Goal: Information Seeking & Learning: Learn about a topic

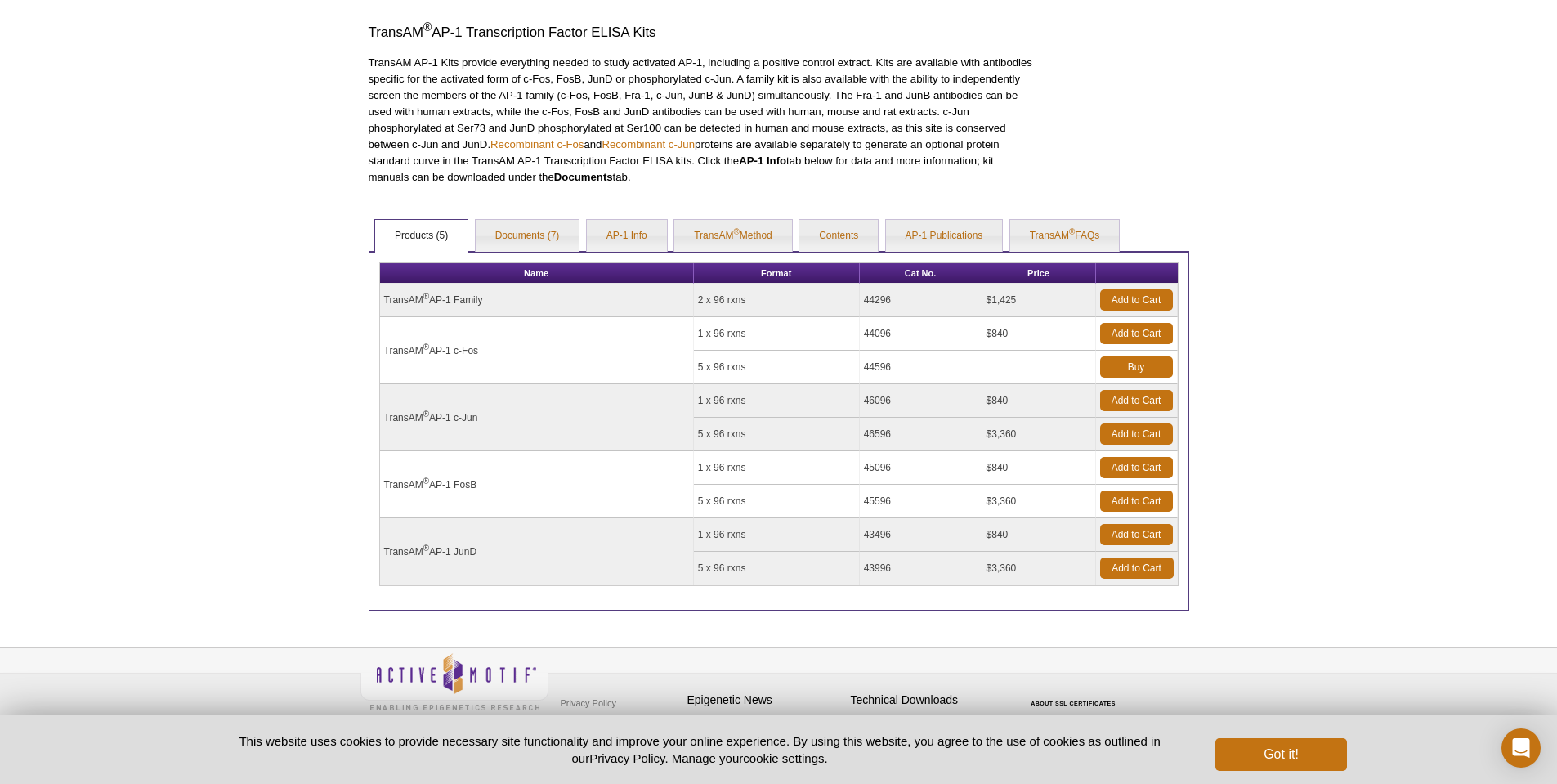
scroll to position [496, 0]
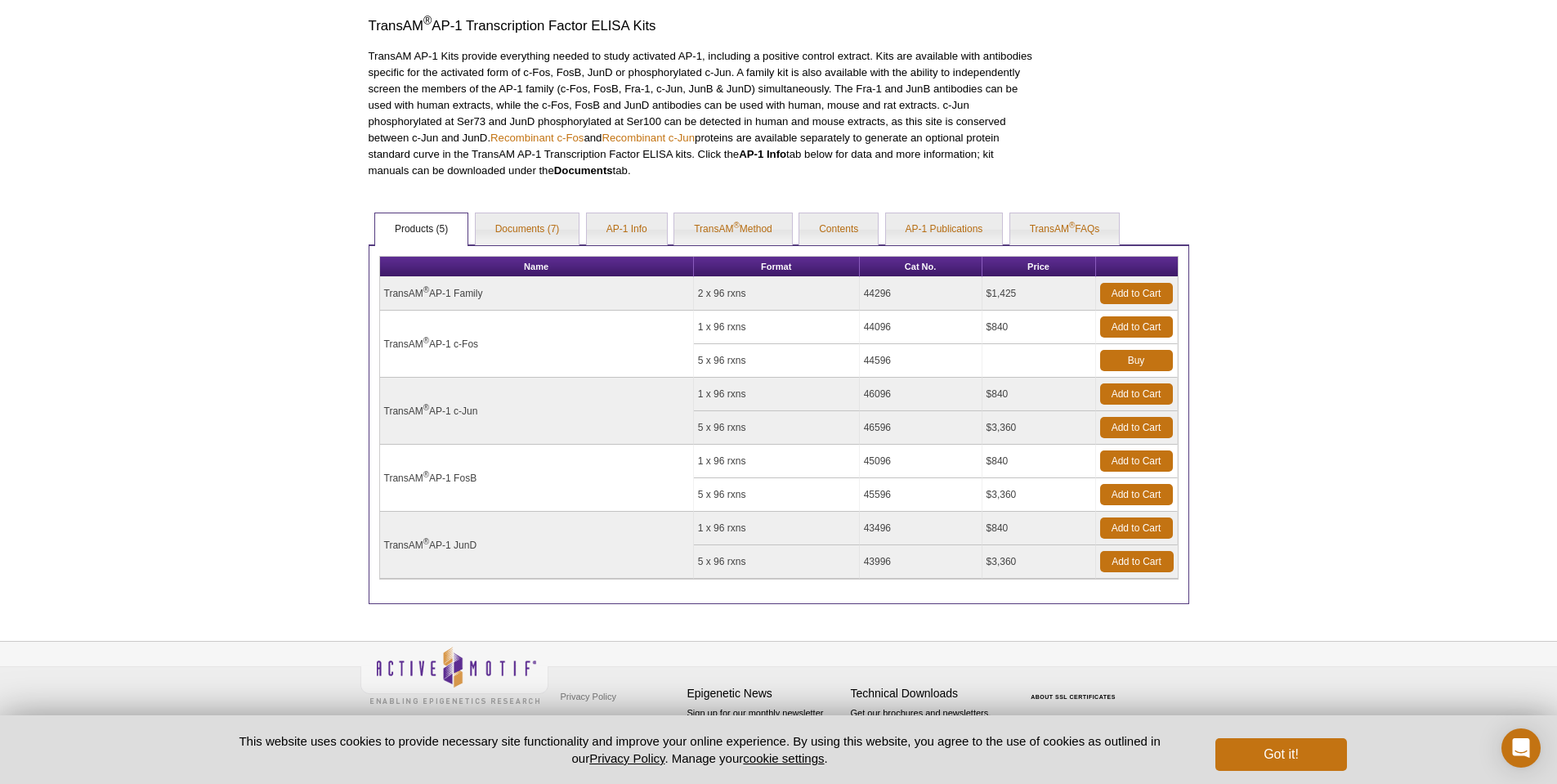
drag, startPoint x: 612, startPoint y: 79, endPoint x: 691, endPoint y: 167, distance: 118.3
click at [691, 167] on p "TransAM AP-1 Kits provide everything needed to study activated AP-1, including …" at bounding box center [701, 113] width 665 height 131
click at [653, 227] on link "AP-1 Info" at bounding box center [626, 229] width 80 height 32
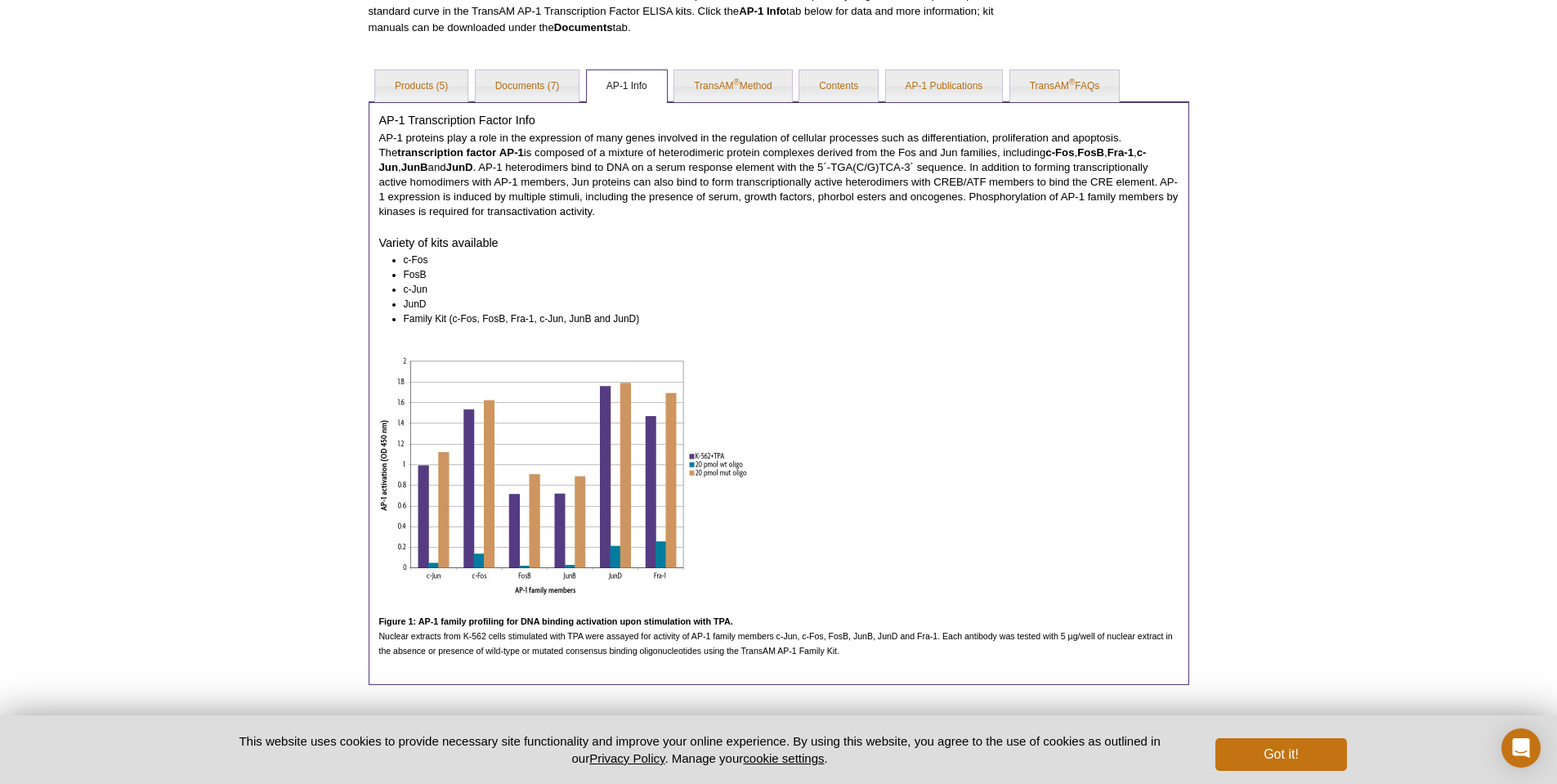
scroll to position [643, 0]
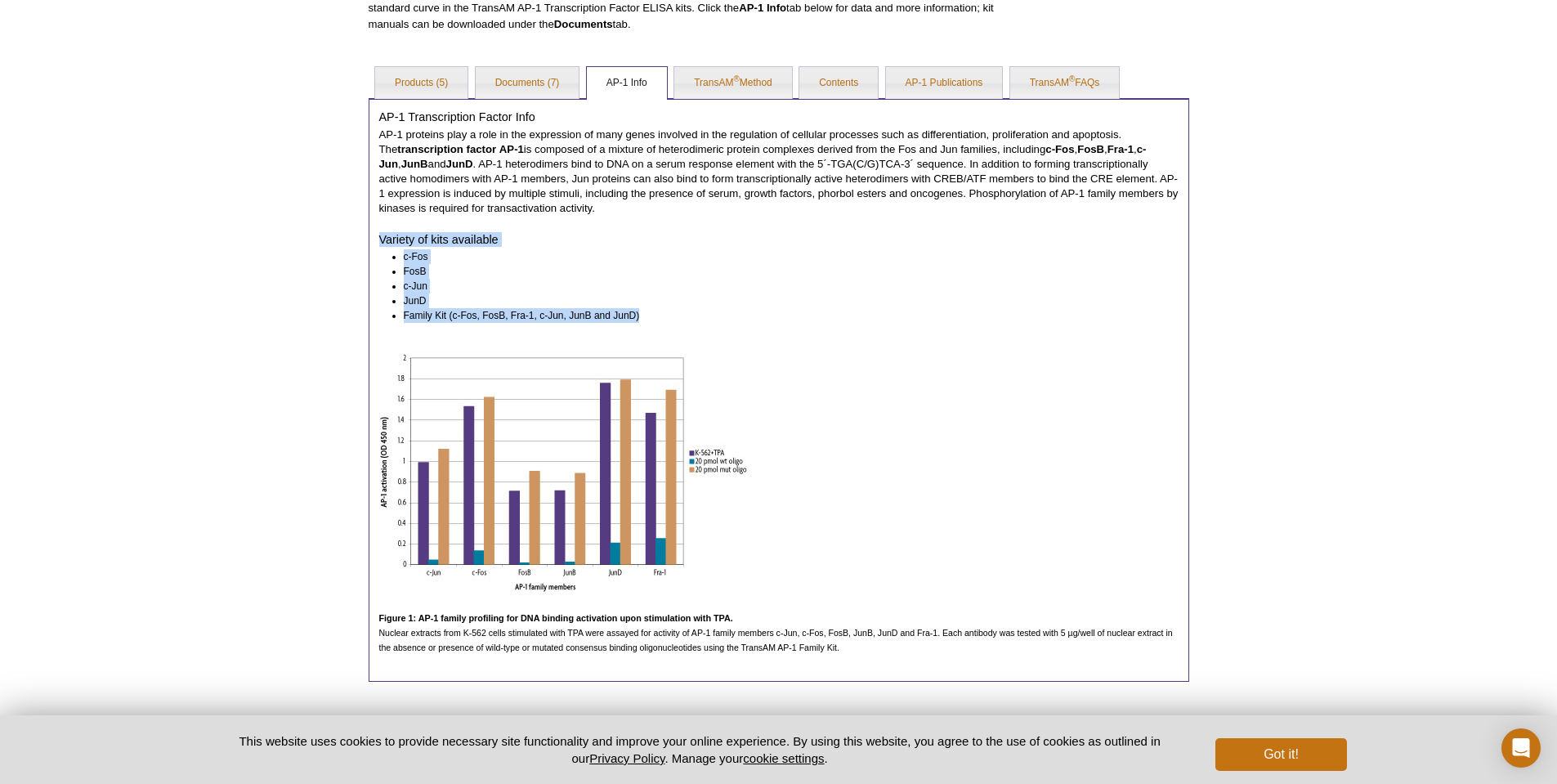
drag, startPoint x: 654, startPoint y: 228, endPoint x: 668, endPoint y: 326, distance: 99.0
click at [668, 326] on div "AP-1 Transcription Factor Info AP-1 proteins play a role in the expression of m…" at bounding box center [778, 390] width 820 height 584
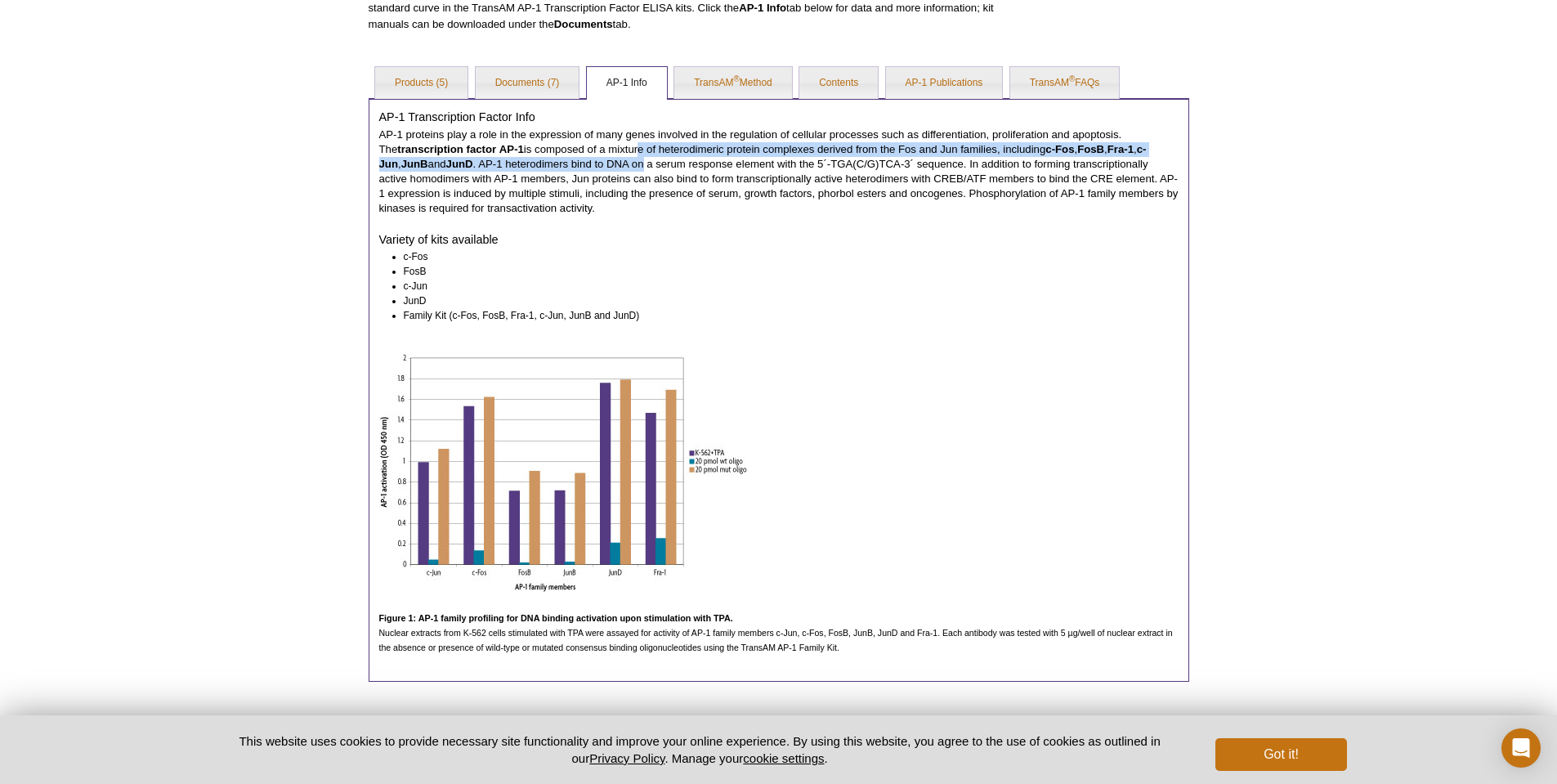
drag, startPoint x: 620, startPoint y: 150, endPoint x: 627, endPoint y: 165, distance: 16.6
click at [627, 167] on p "AP-1 proteins play a role in the expression of many genes involved in the regul…" at bounding box center [778, 171] width 799 height 88
click at [627, 165] on p "AP-1 proteins play a role in the expression of many genes involved in the regul…" at bounding box center [778, 171] width 799 height 88
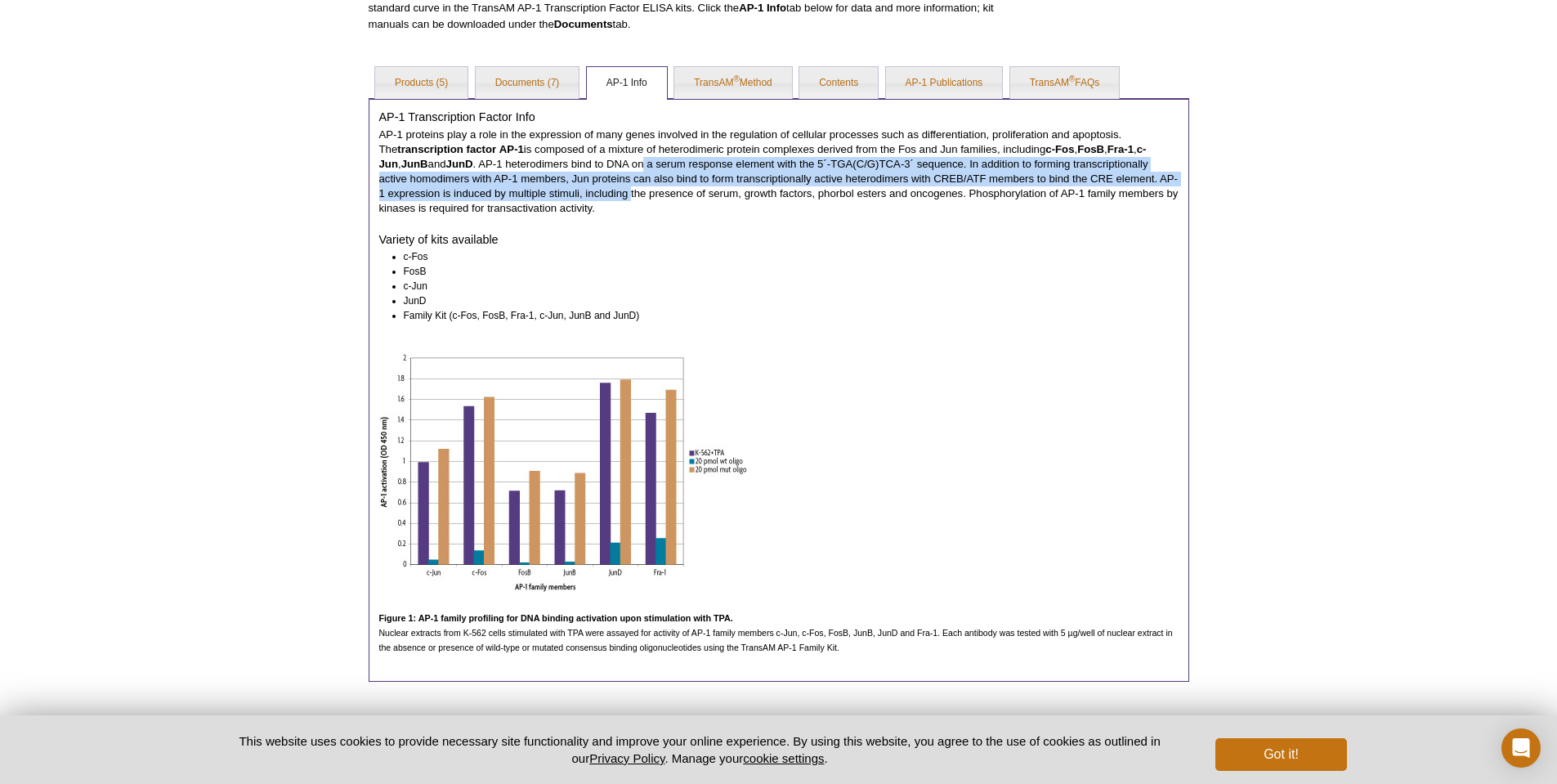
drag, startPoint x: 627, startPoint y: 164, endPoint x: 613, endPoint y: 202, distance: 40.5
click at [613, 202] on p "AP-1 proteins play a role in the expression of many genes involved in the regul…" at bounding box center [778, 171] width 799 height 88
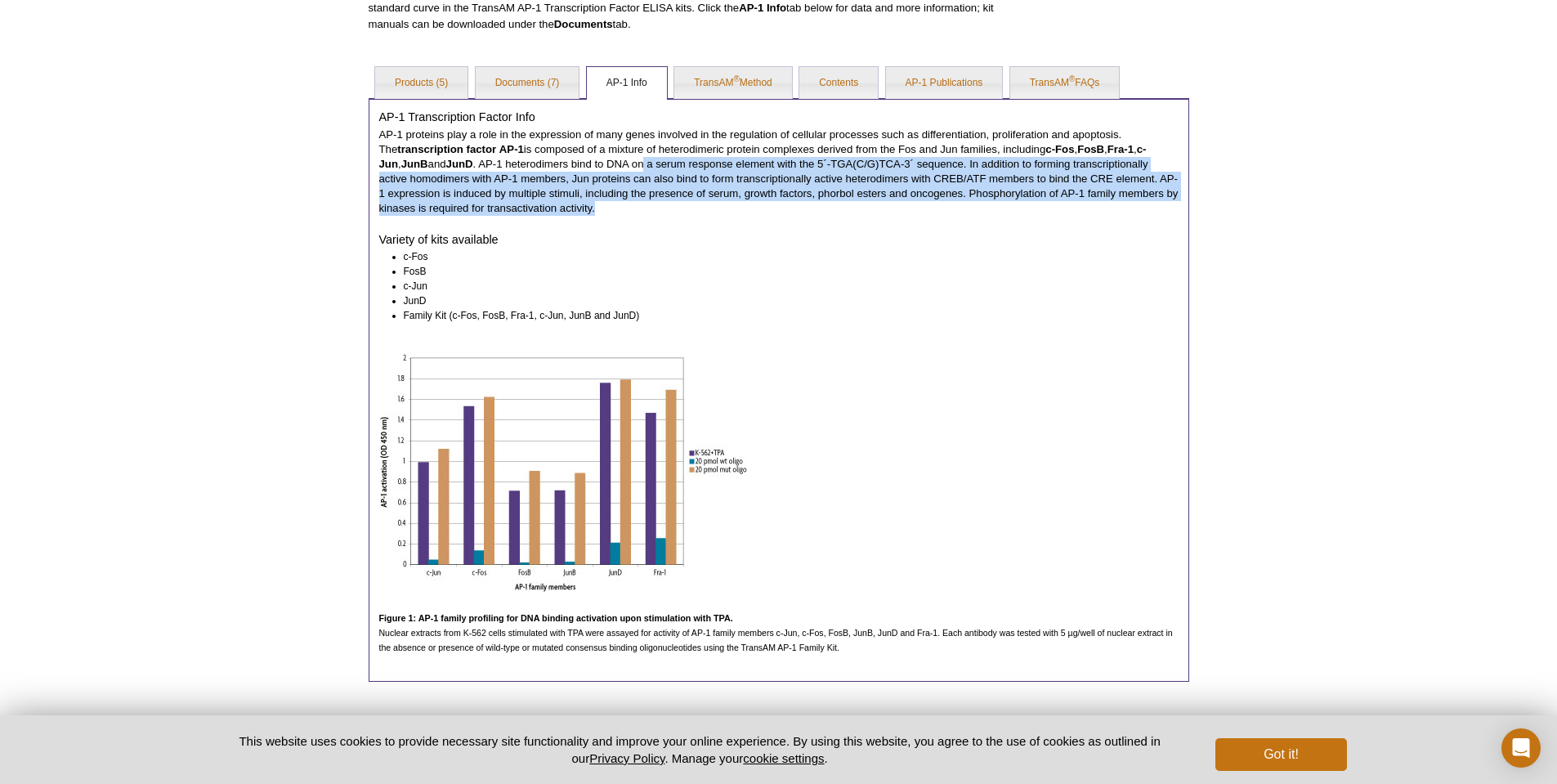
click at [613, 202] on p "AP-1 proteins play a role in the expression of many genes involved in the regul…" at bounding box center [778, 171] width 799 height 88
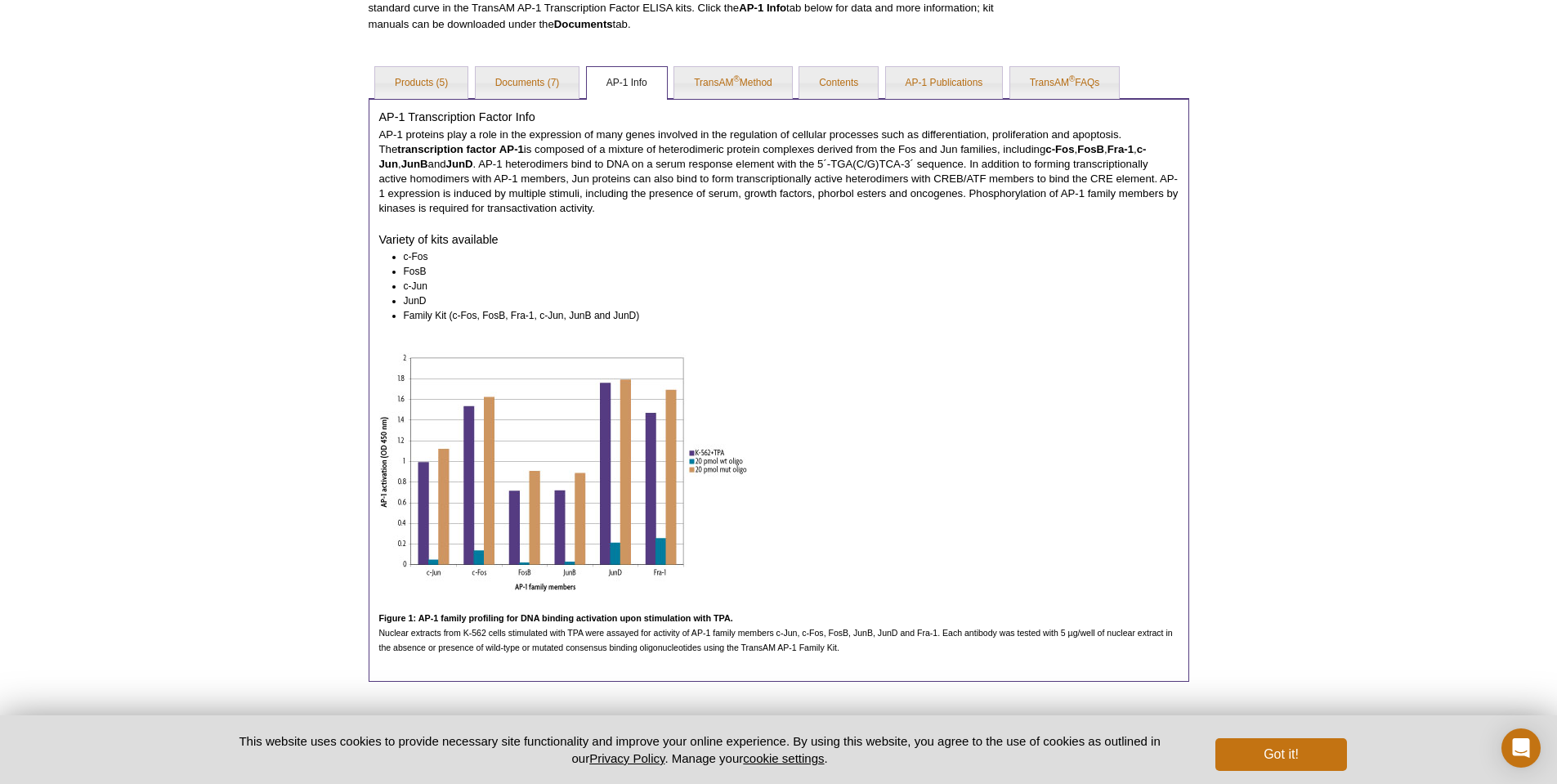
click at [613, 202] on p "AP-1 proteins play a role in the expression of many genes involved in the regul…" at bounding box center [778, 171] width 799 height 88
drag, startPoint x: 613, startPoint y: 202, endPoint x: 665, endPoint y: 320, distance: 128.9
click at [665, 320] on div "AP-1 Transcription Factor Info AP-1 proteins play a role in the expression of m…" at bounding box center [778, 390] width 820 height 584
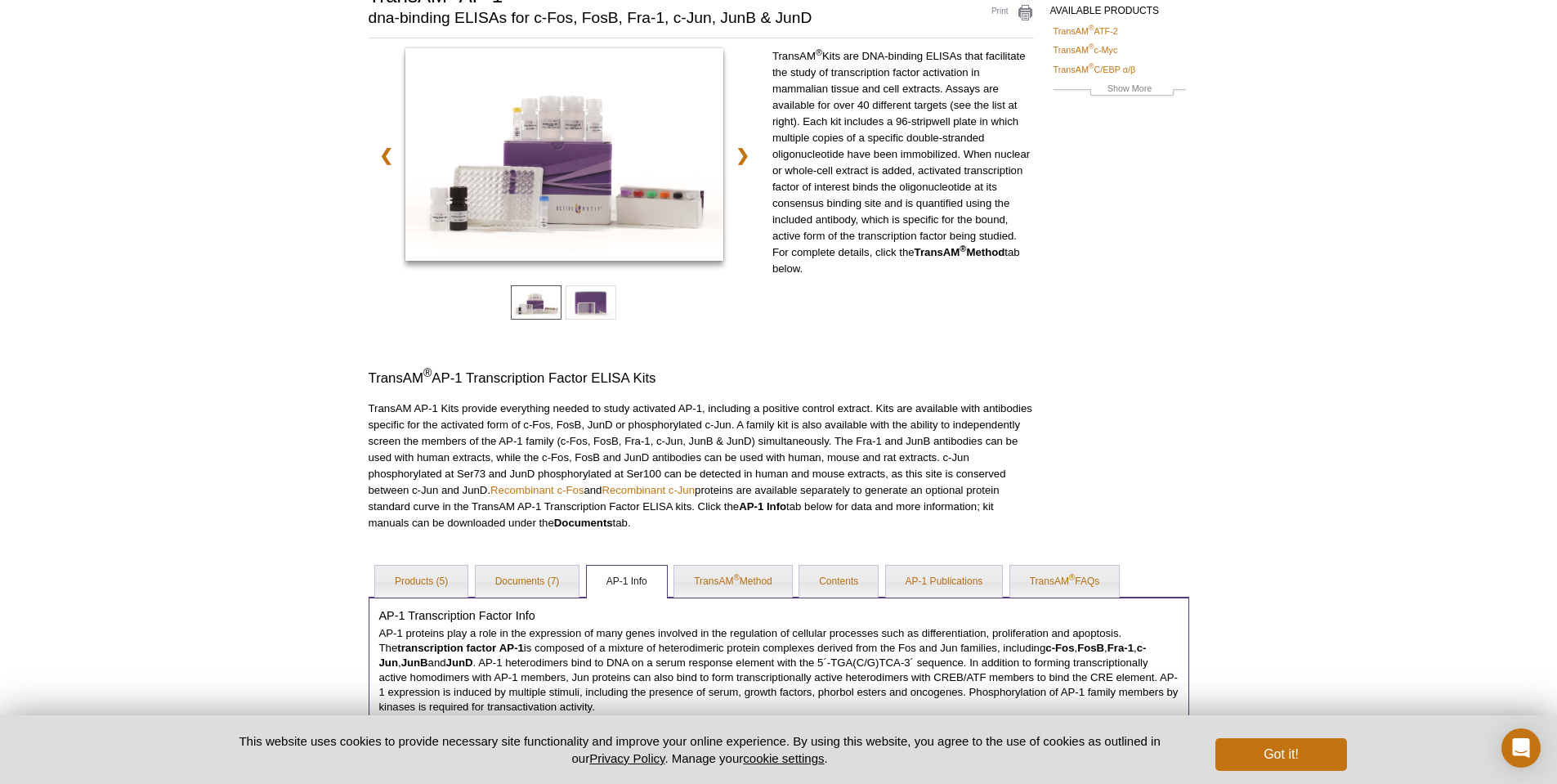
scroll to position [0, 0]
